Goal: Transaction & Acquisition: Download file/media

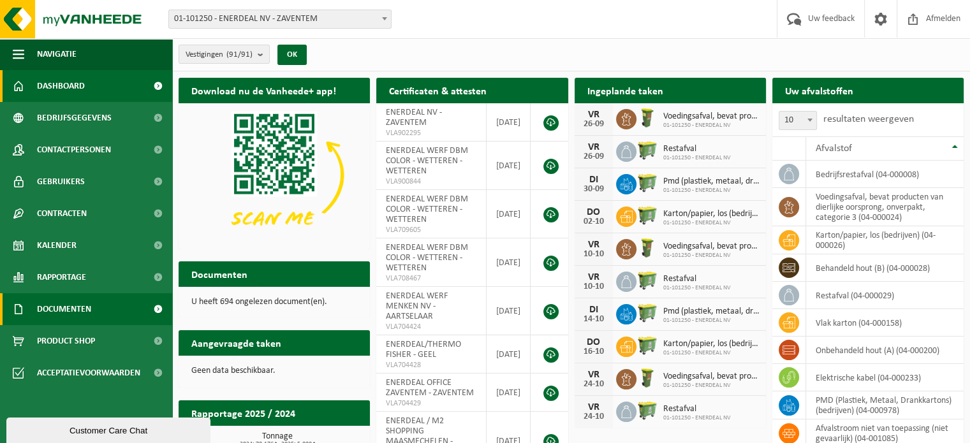
click at [85, 305] on span "Documenten" at bounding box center [64, 309] width 54 height 32
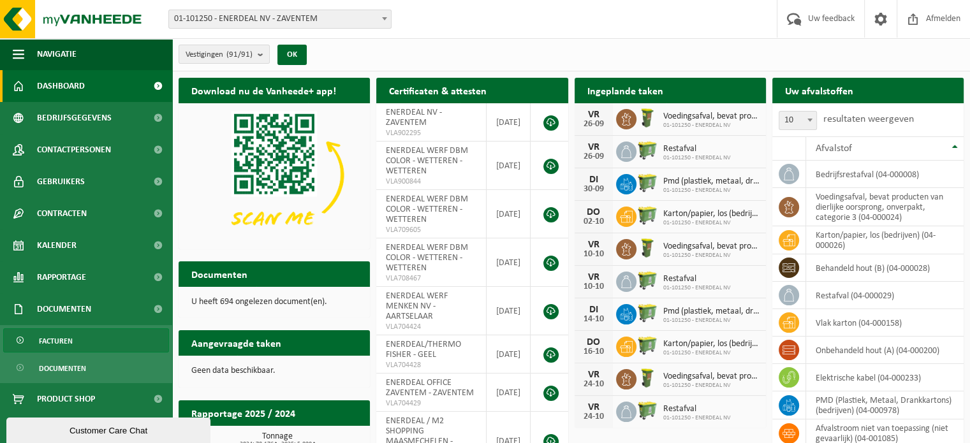
click at [74, 340] on link "Facturen" at bounding box center [86, 340] width 166 height 24
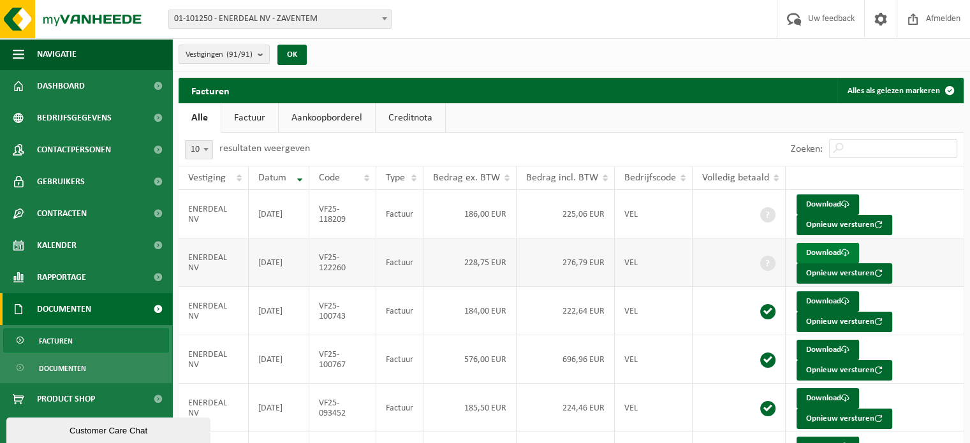
click at [809, 249] on link "Download" at bounding box center [827, 253] width 62 height 20
click at [763, 308] on span at bounding box center [767, 311] width 15 height 15
click at [819, 298] on link "Download" at bounding box center [827, 301] width 62 height 20
click at [264, 112] on link "Factuur" at bounding box center [249, 117] width 57 height 29
click at [281, 300] on td "2025-07-31" at bounding box center [279, 311] width 61 height 48
